Goal: Task Accomplishment & Management: Manage account settings

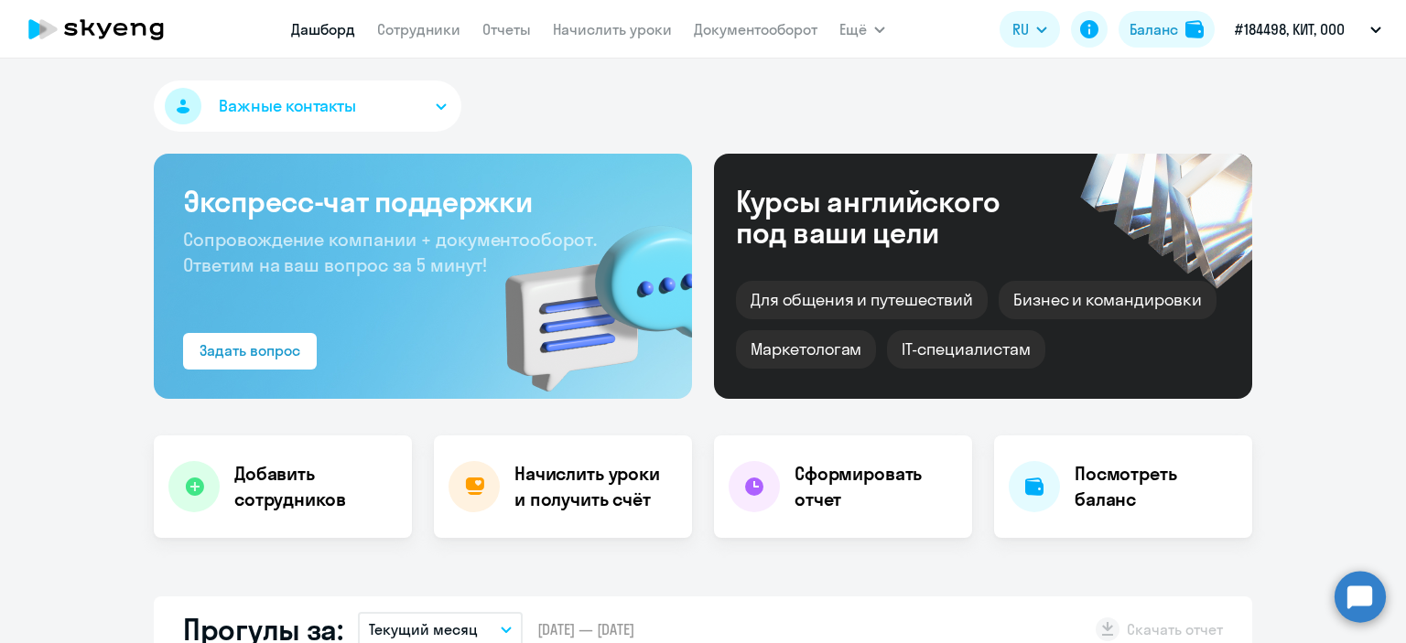
select select "30"
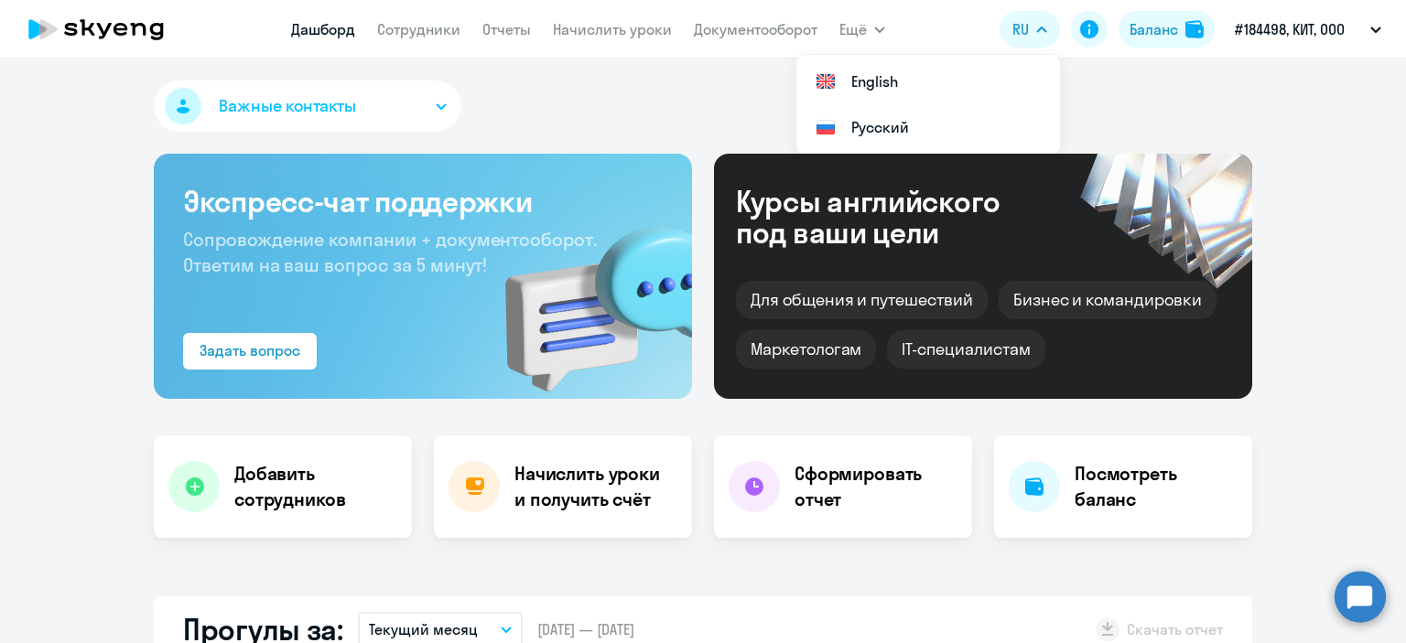
click at [321, 98] on span "Важные контакты" at bounding box center [287, 106] width 137 height 24
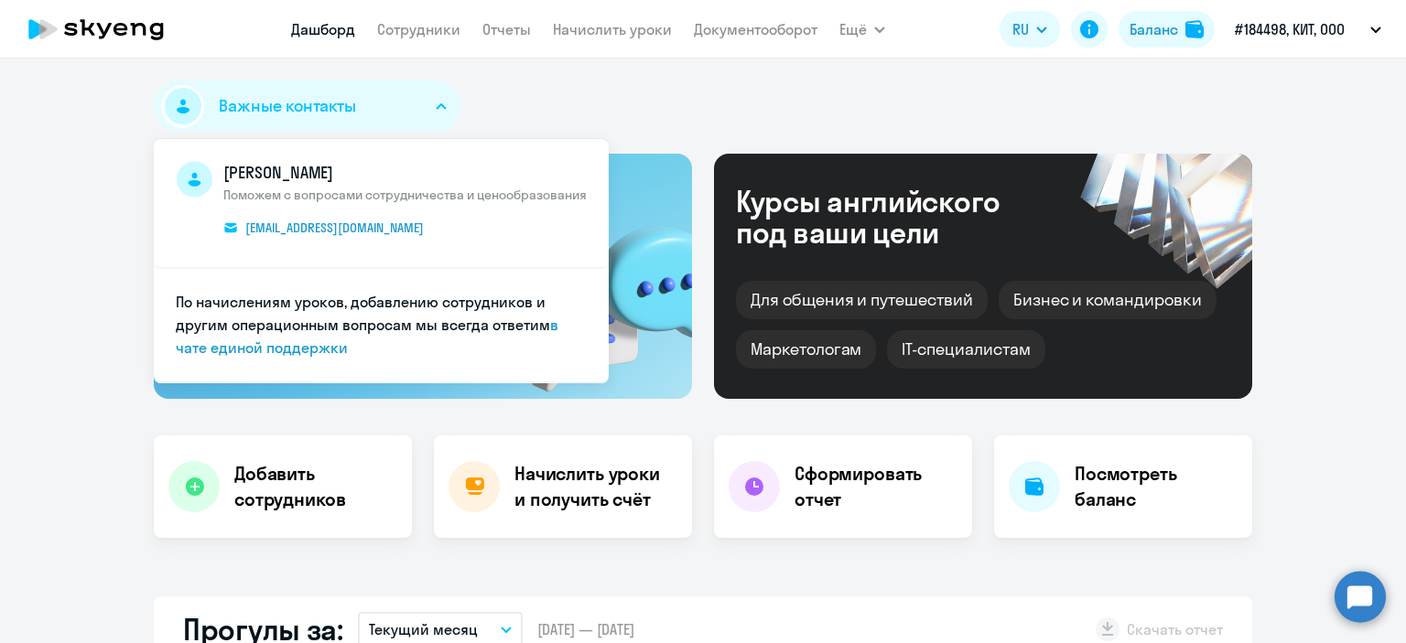
click at [518, 90] on div "Важные контакты [PERSON_NAME] Поможем с вопросами сотрудничества и ценообразова…" at bounding box center [703, 110] width 1098 height 59
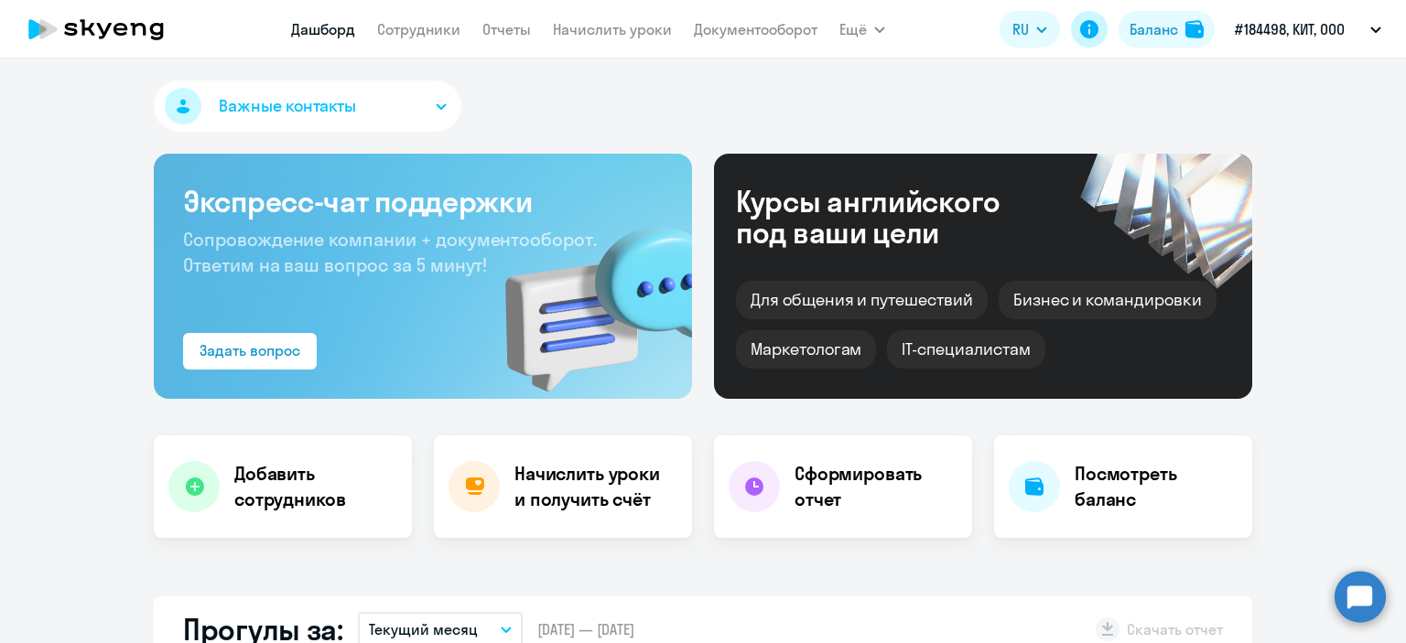
click at [1091, 27] on icon at bounding box center [1089, 29] width 18 height 18
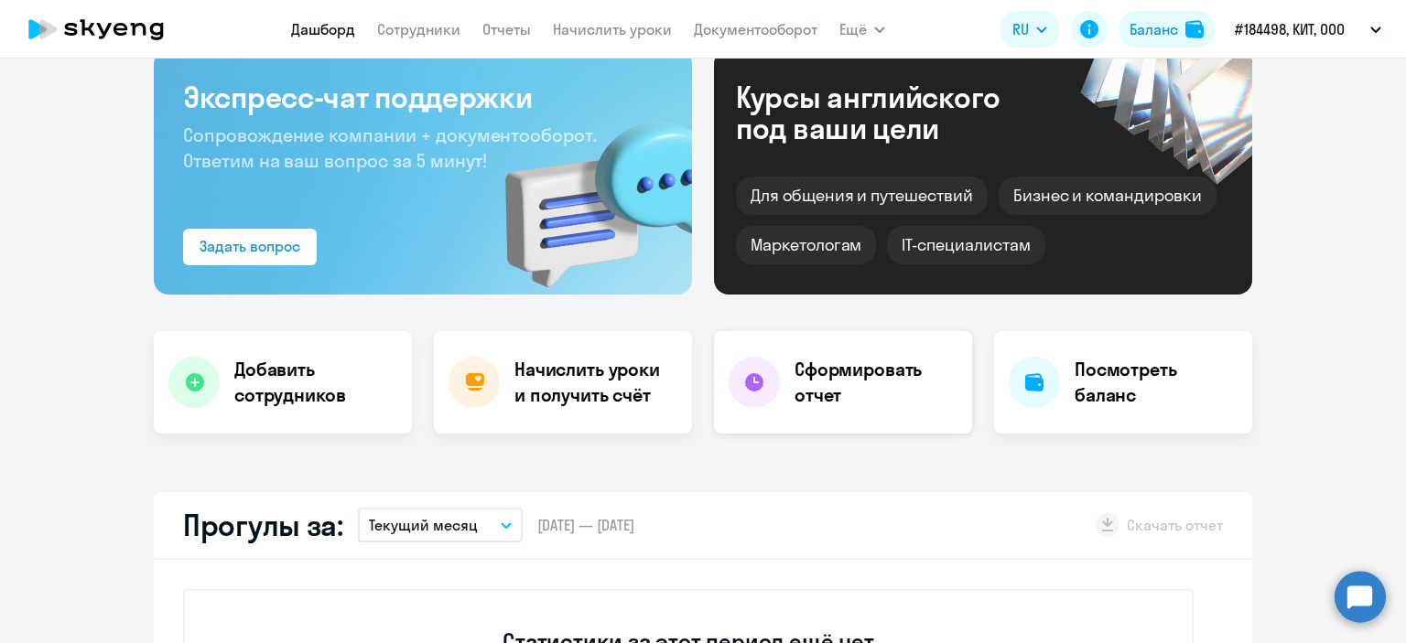
scroll to position [183, 0]
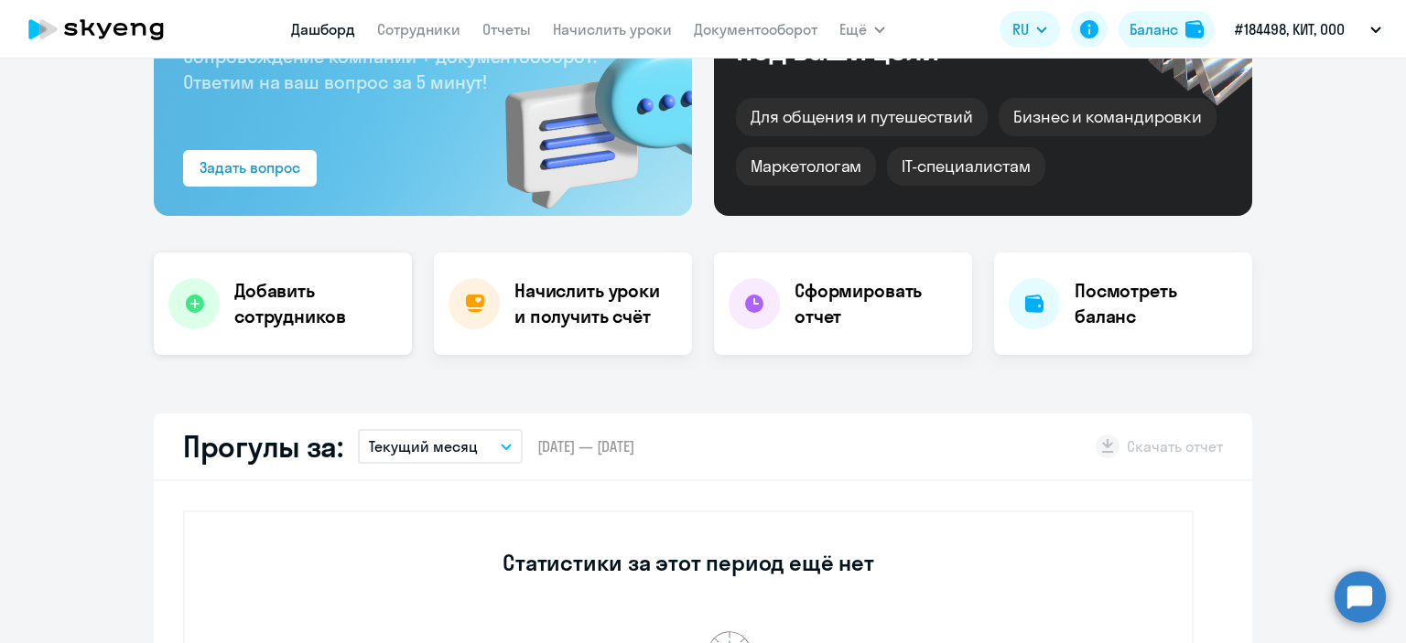
click at [266, 318] on h4 "Добавить сотрудников" at bounding box center [315, 303] width 163 height 51
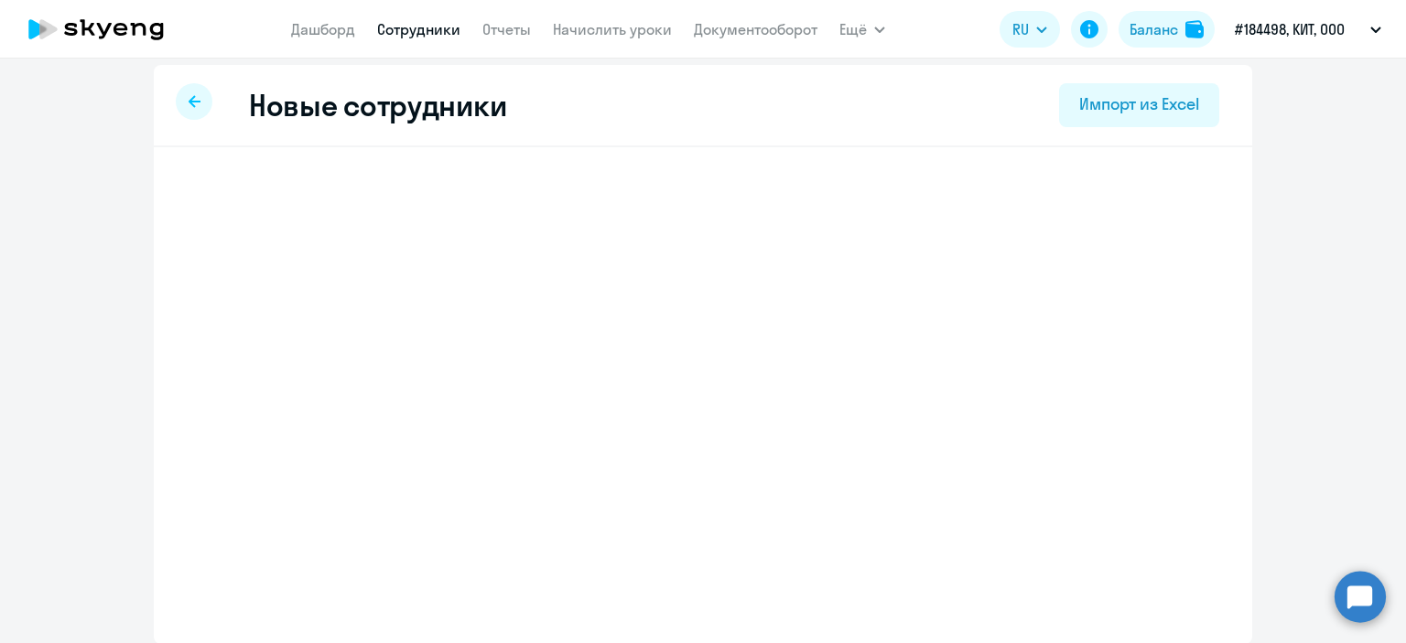
select select "english_adult_f2g_base"
select select "5"
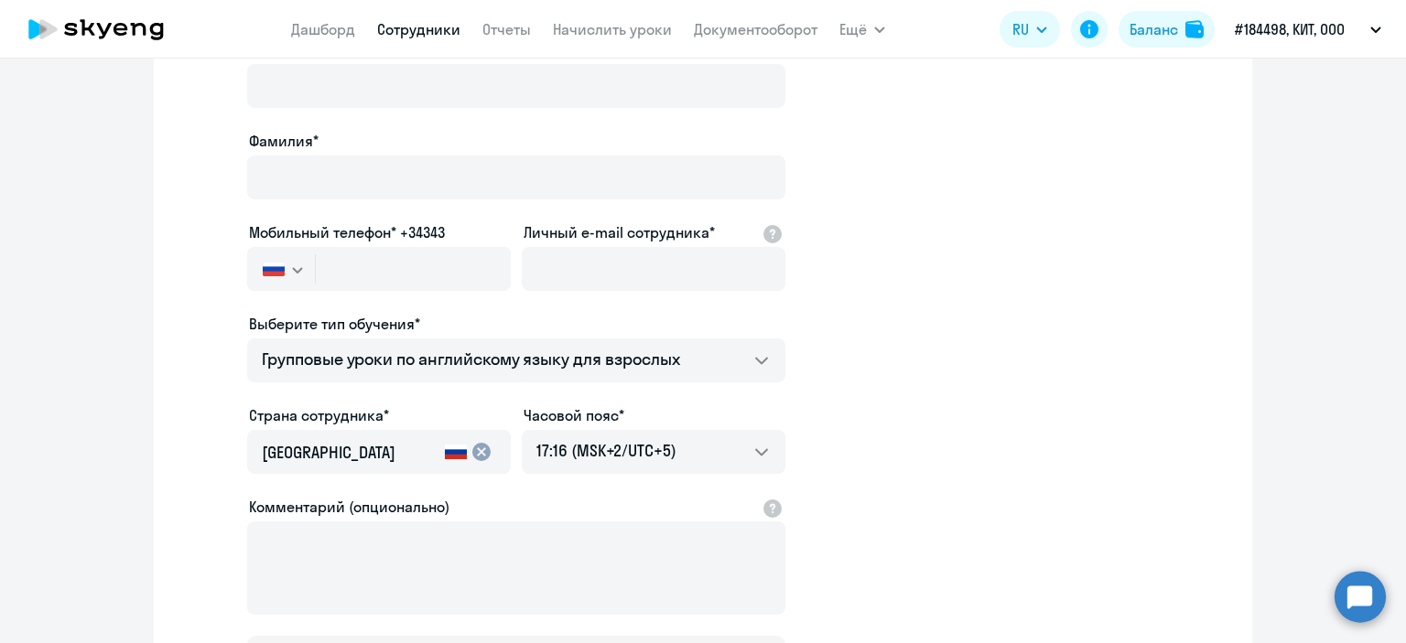
scroll to position [314, 0]
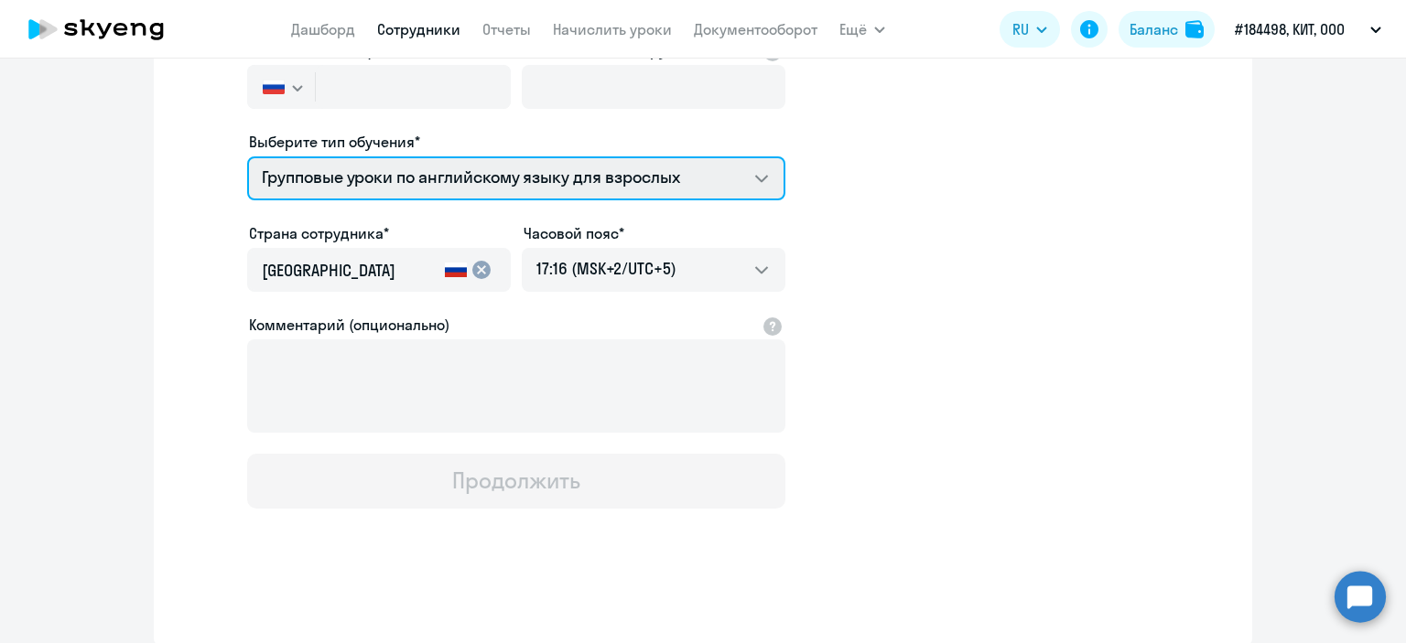
click at [546, 182] on select "Групповые уроки по английскому языку для взрослых" at bounding box center [516, 179] width 538 height 44
click at [542, 177] on select "Групповые уроки по английскому языку для взрослых" at bounding box center [516, 179] width 538 height 44
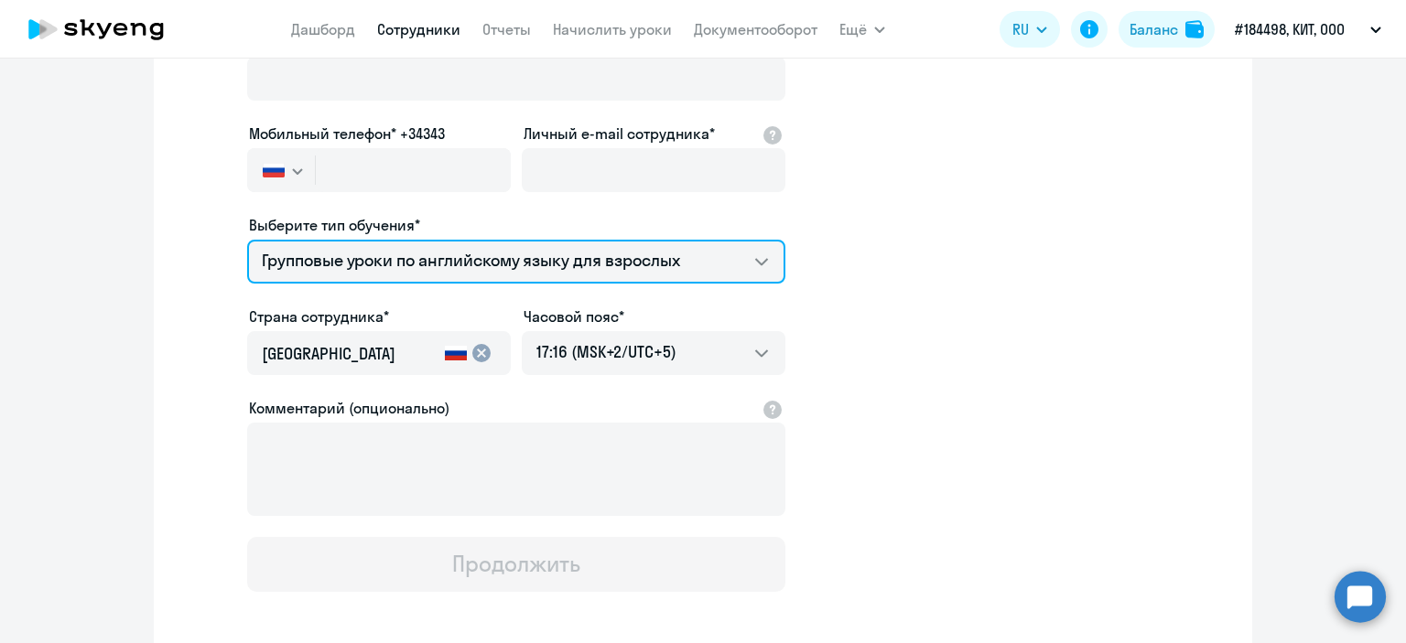
scroll to position [0, 0]
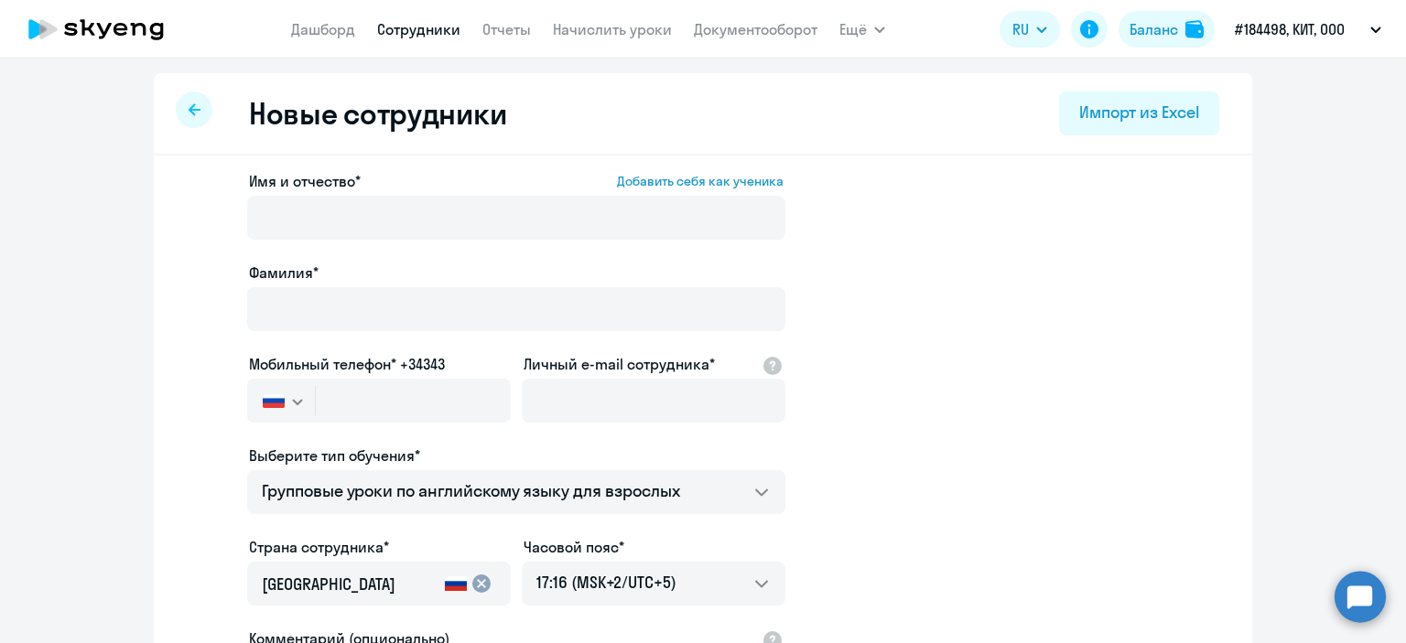
click at [189, 114] on icon at bounding box center [195, 109] width 12 height 12
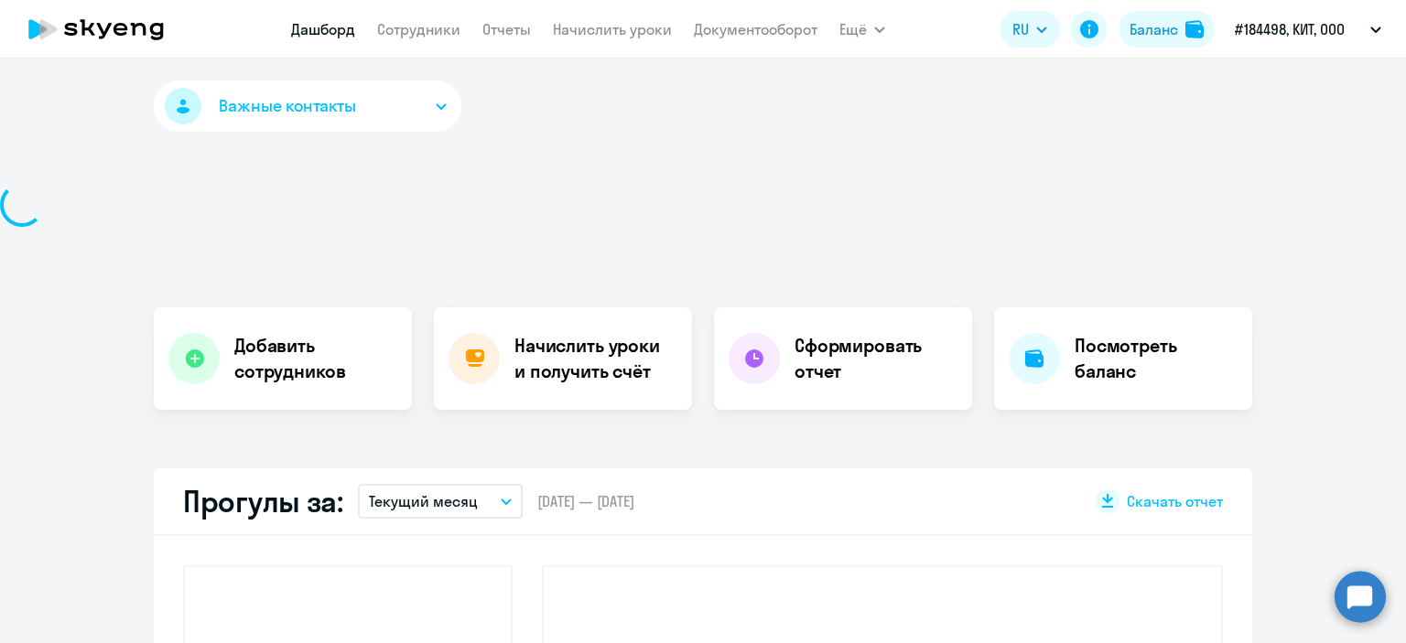
select select "30"
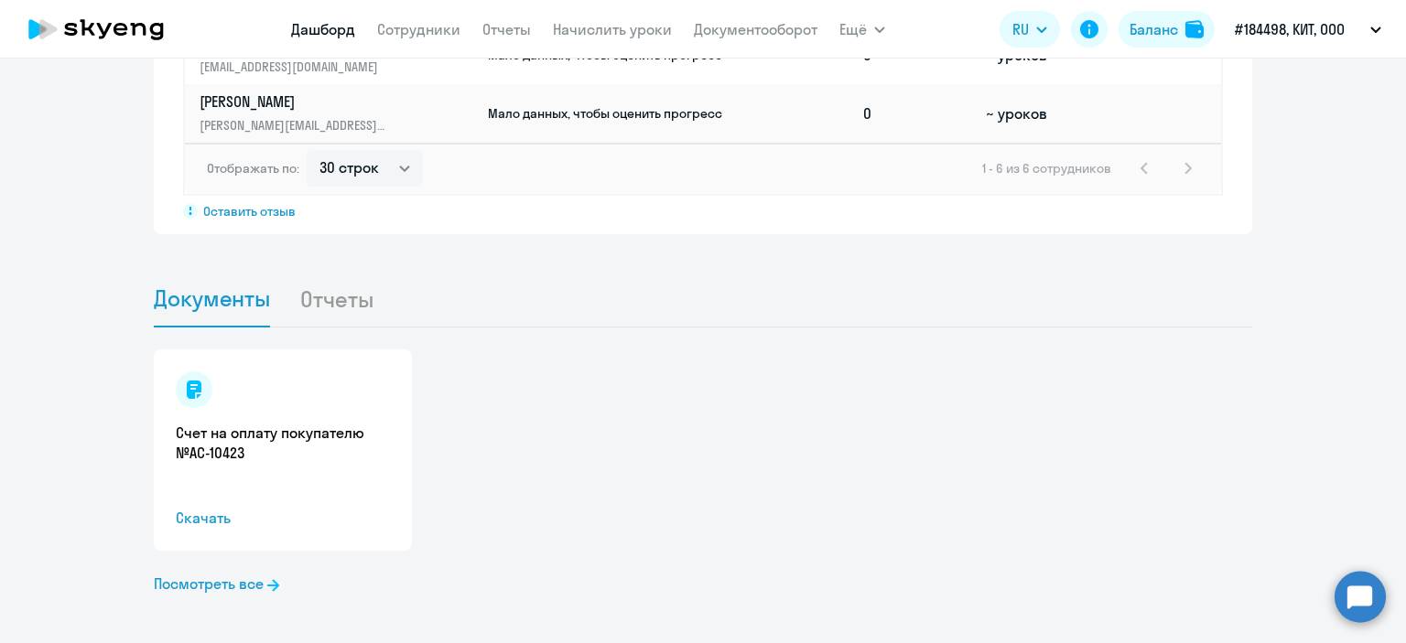
scroll to position [1626, 0]
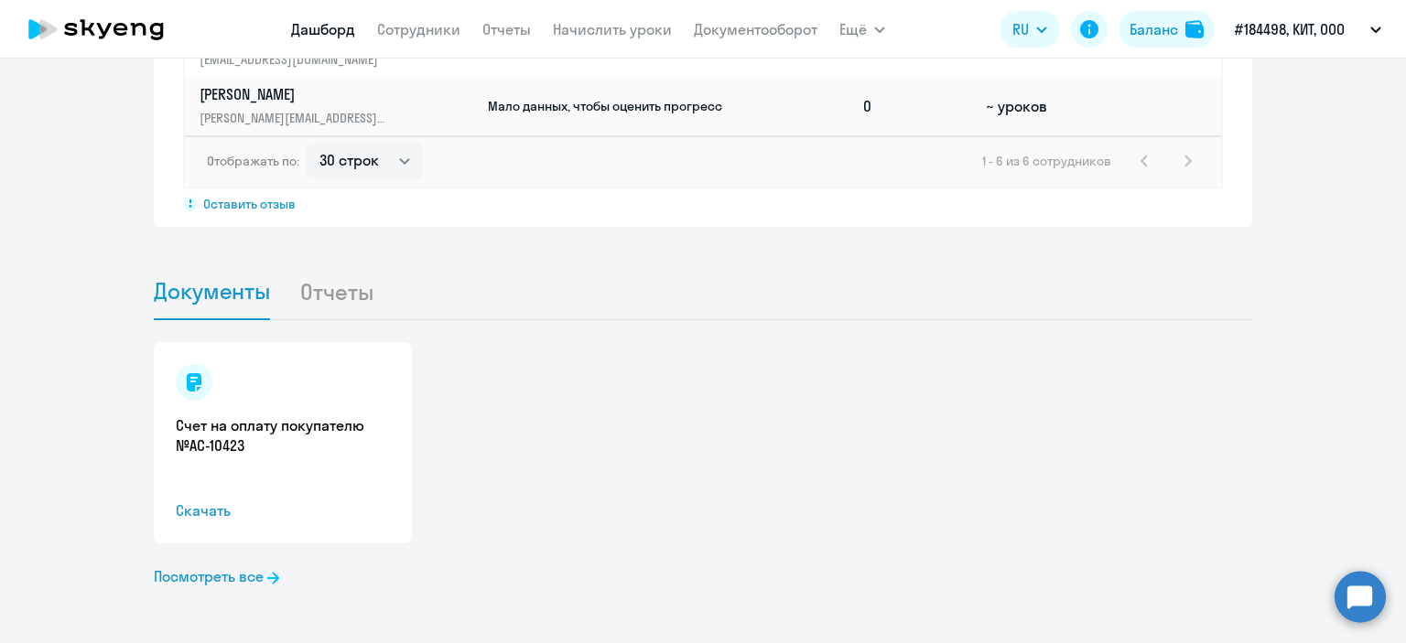
click at [322, 293] on li "Отчеты" at bounding box center [350, 292] width 103 height 56
click at [211, 578] on link "Посмотреть все" at bounding box center [216, 577] width 125 height 22
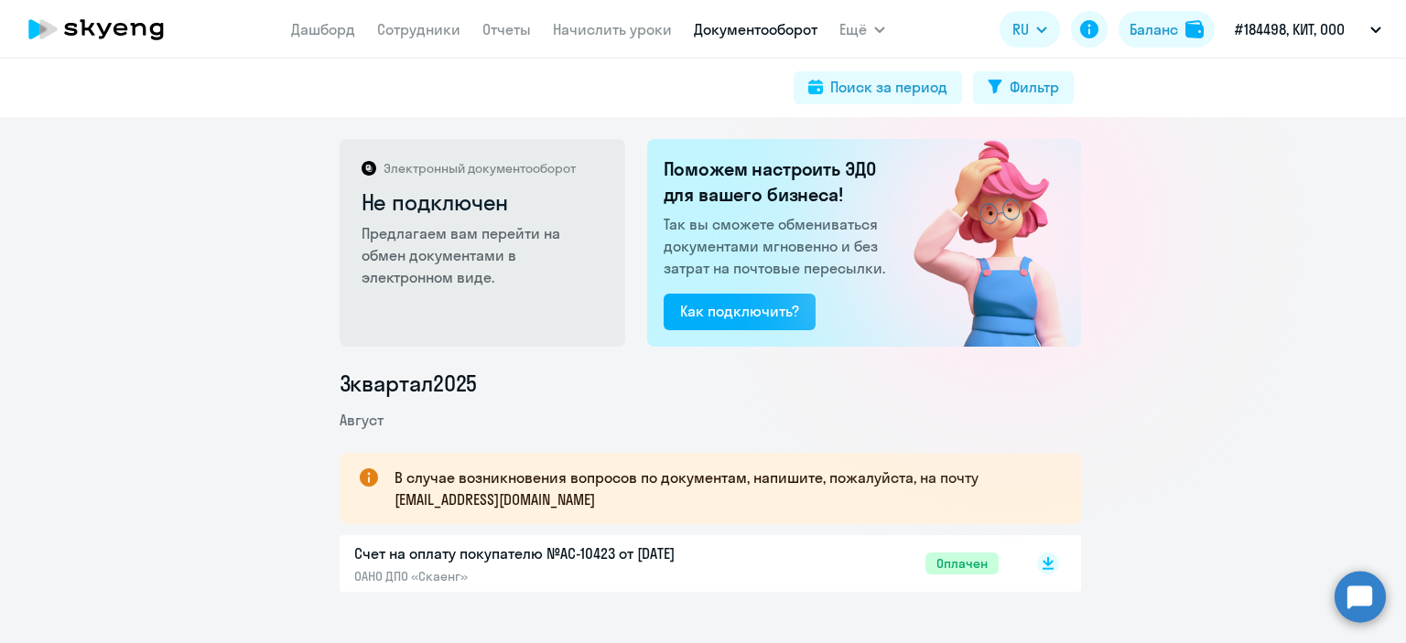
click at [414, 232] on p "Предлагаем вам перейти на обмен документами в электронном виде." at bounding box center [484, 255] width 244 height 66
click at [427, 254] on p "Предлагаем вам перейти на обмен документами в электронном виде." at bounding box center [484, 255] width 244 height 66
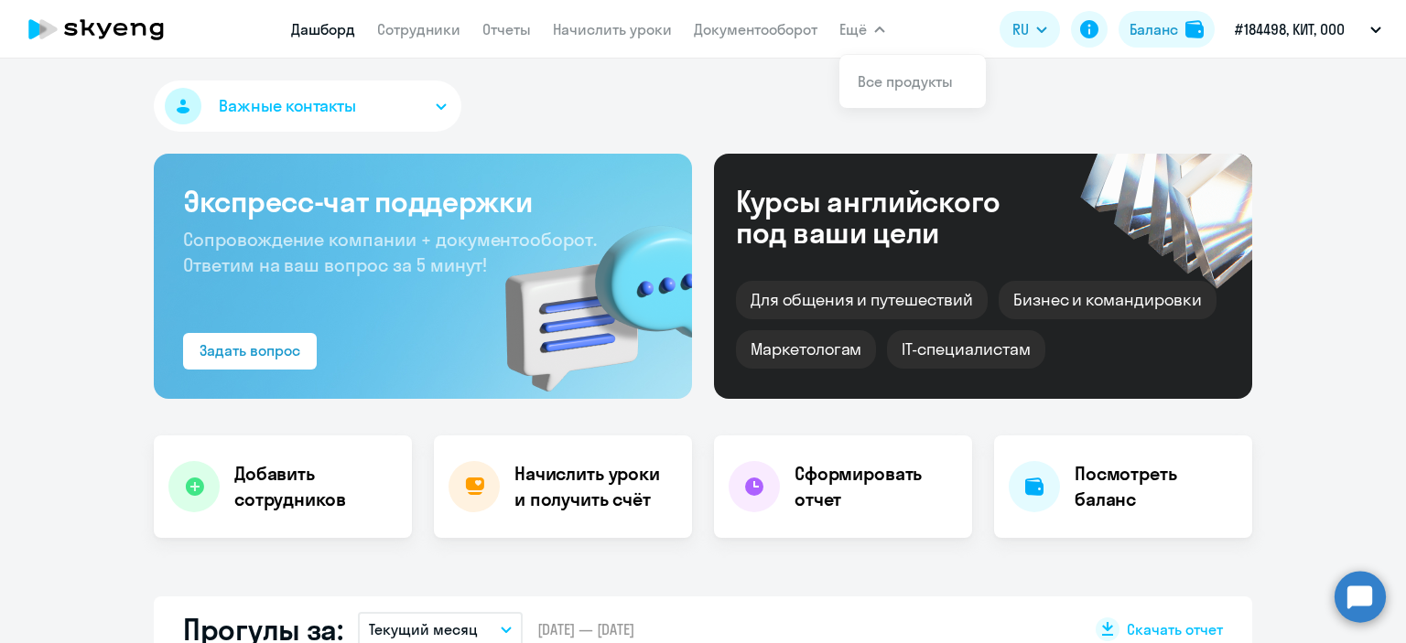
select select "30"
